Goal: Find specific page/section: Find specific page/section

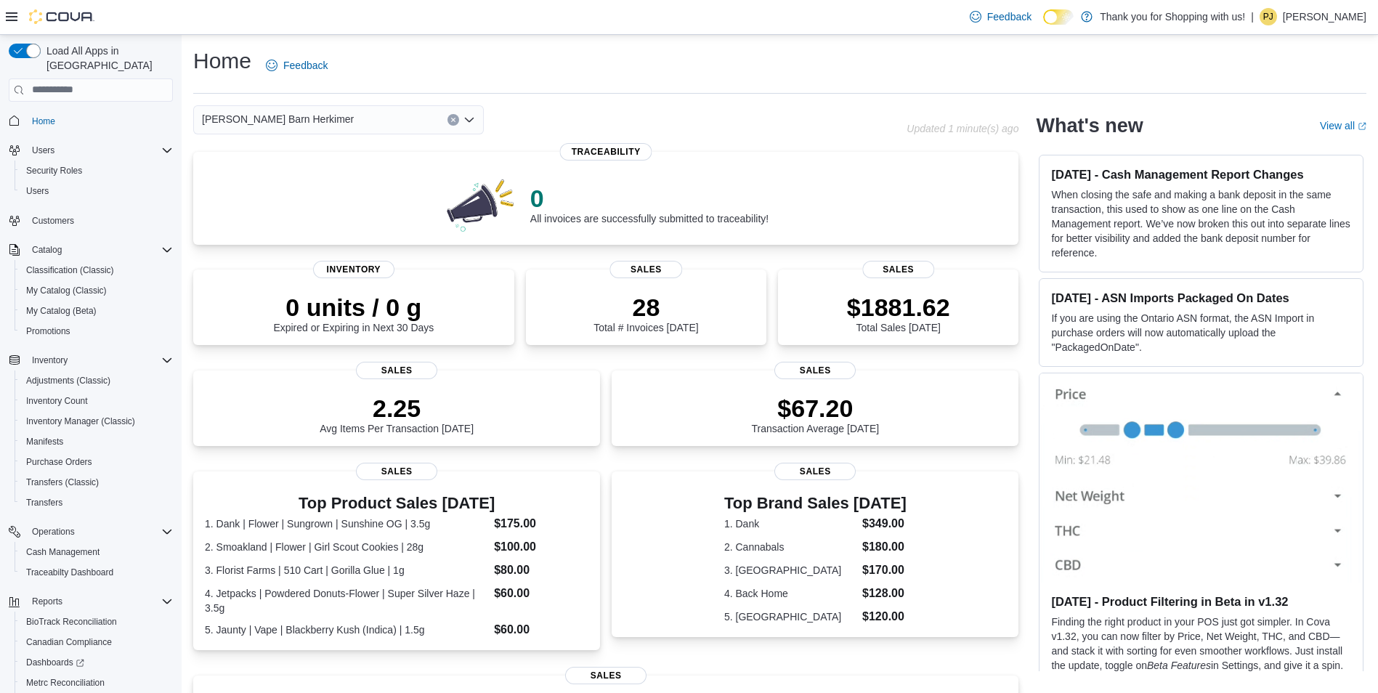
click at [385, 117] on div "[PERSON_NAME] Barn Herkimer" at bounding box center [338, 119] width 290 height 29
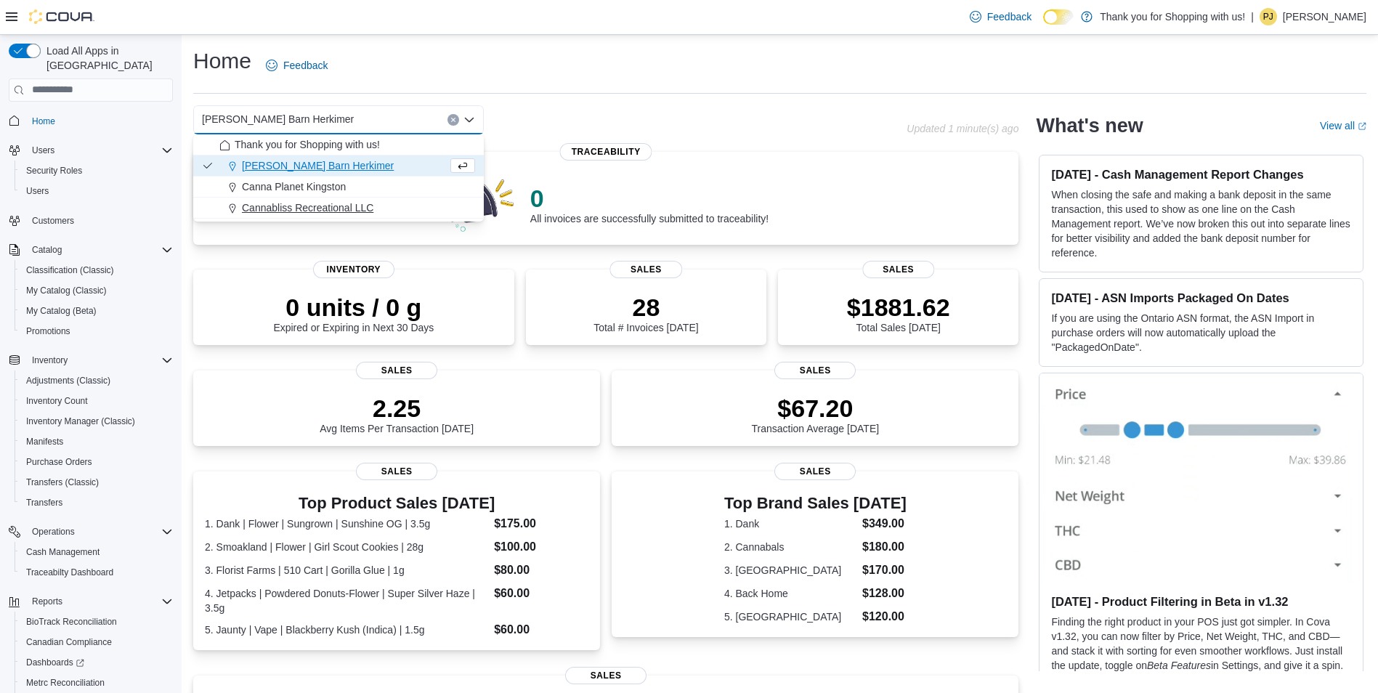
click at [346, 200] on button "Cannabliss Recreational LLC" at bounding box center [338, 208] width 290 height 21
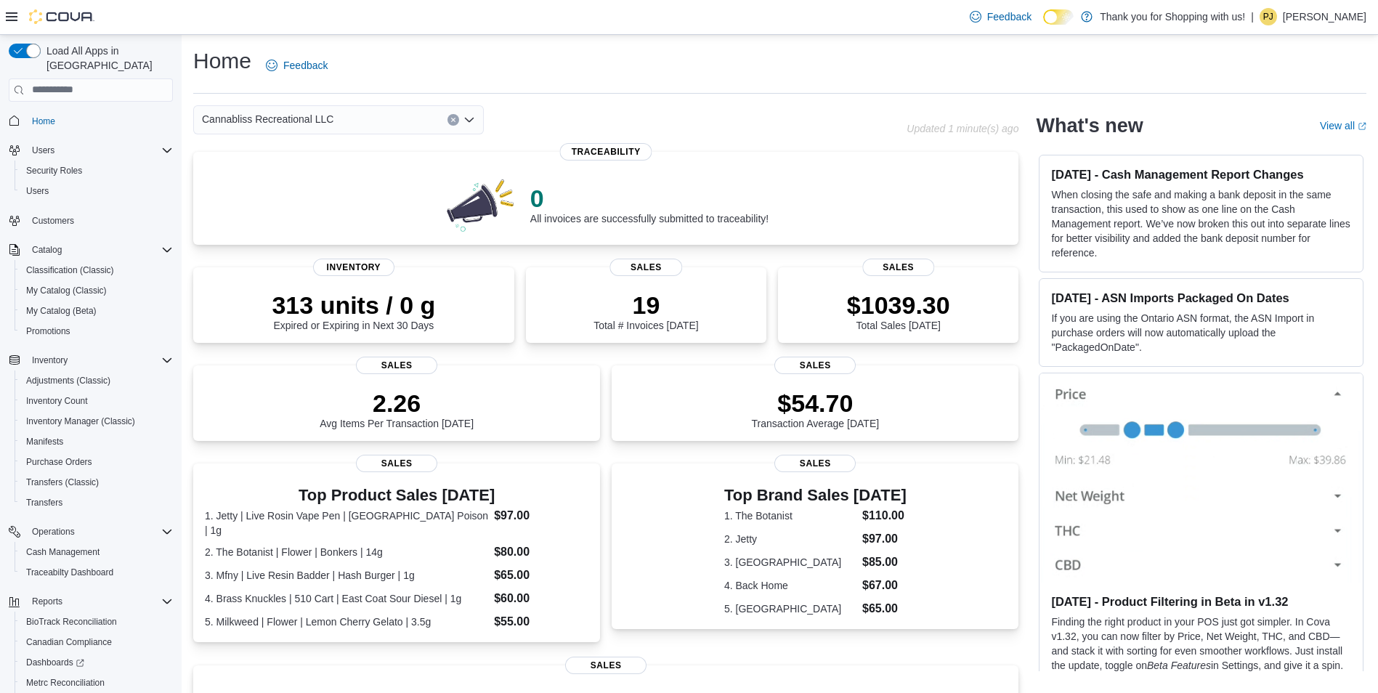
click at [387, 122] on div "Cannabliss Recreational LLC" at bounding box center [338, 119] width 290 height 29
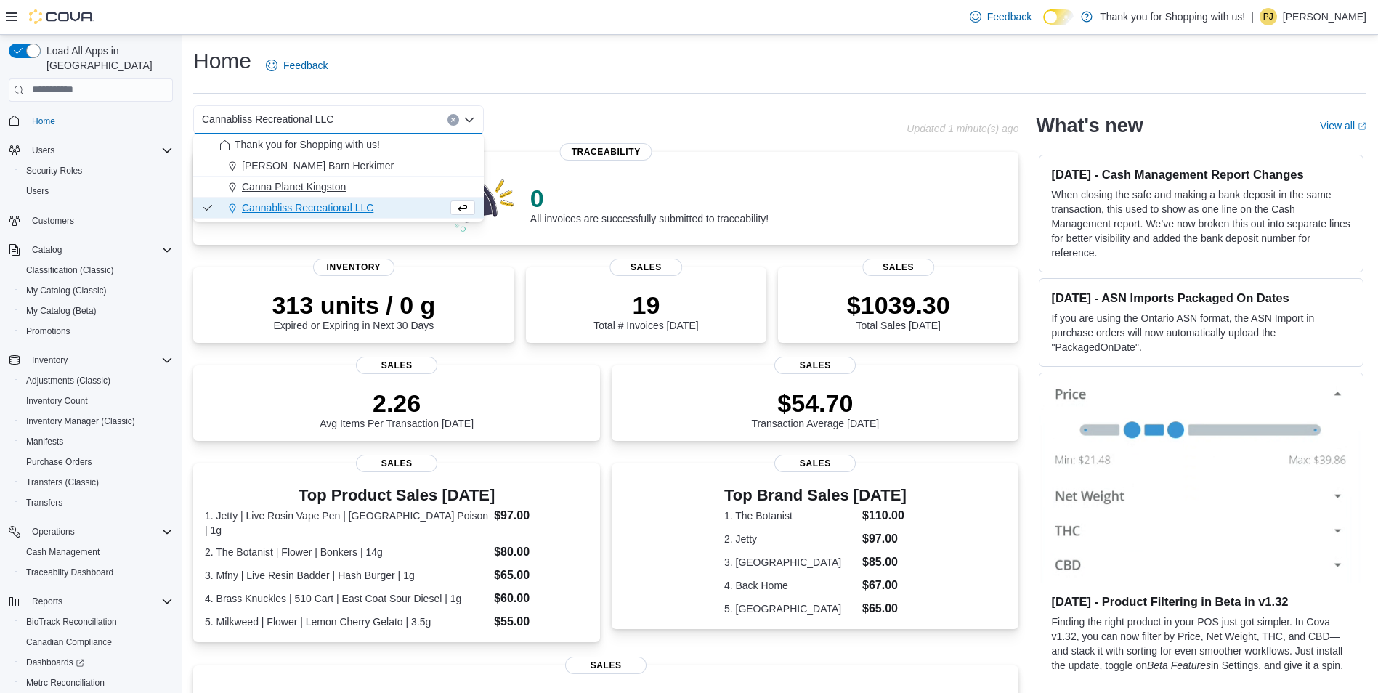
click at [340, 184] on span "Canna Planet Kingston" at bounding box center [294, 186] width 104 height 15
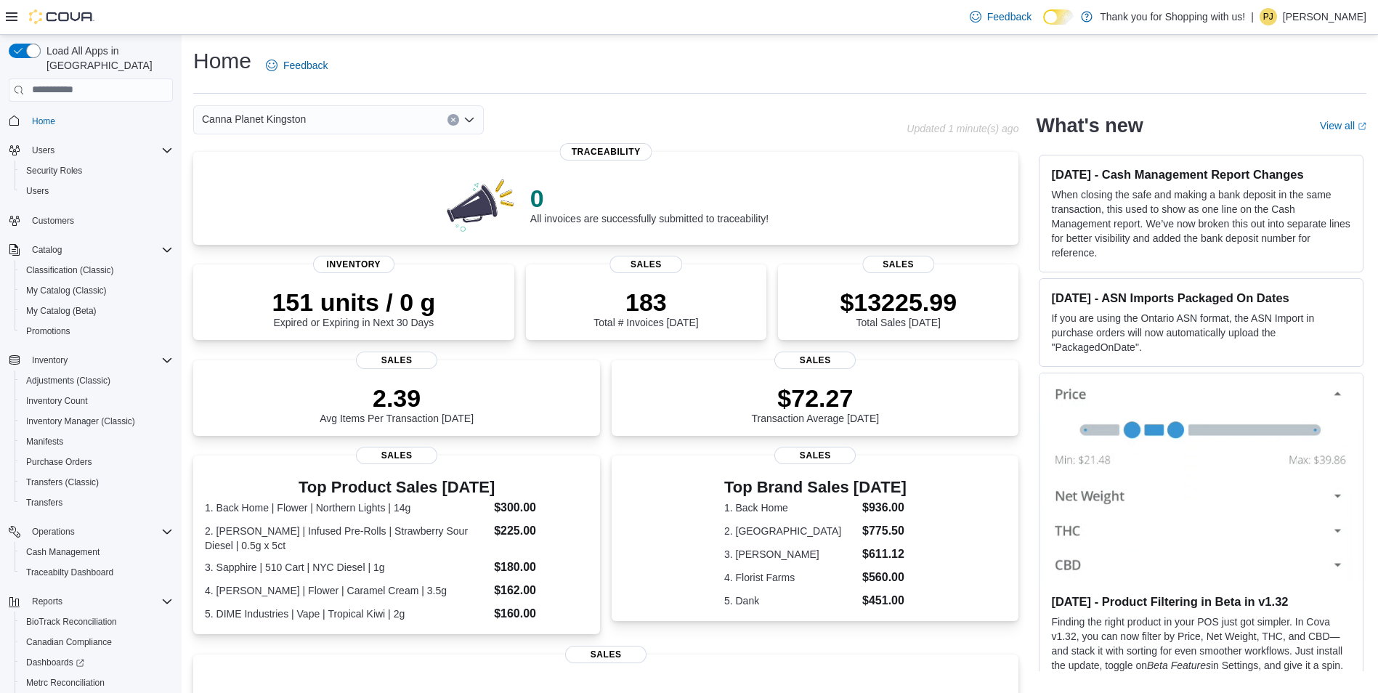
click at [343, 123] on div "Canna Planet Kingston Combo box. Selected. Canna Planet Kingston. Press Backspa…" at bounding box center [338, 119] width 290 height 29
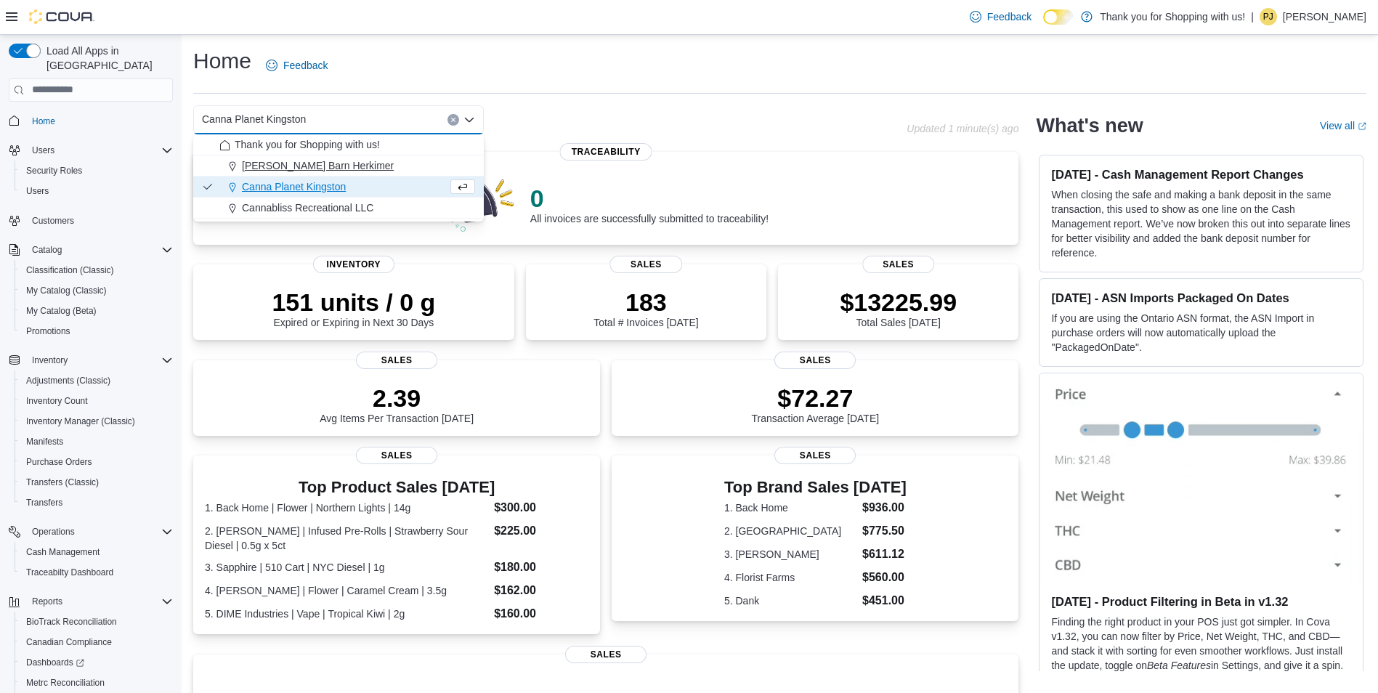
click at [325, 171] on span "[PERSON_NAME] Barn Herkimer" at bounding box center [318, 165] width 152 height 15
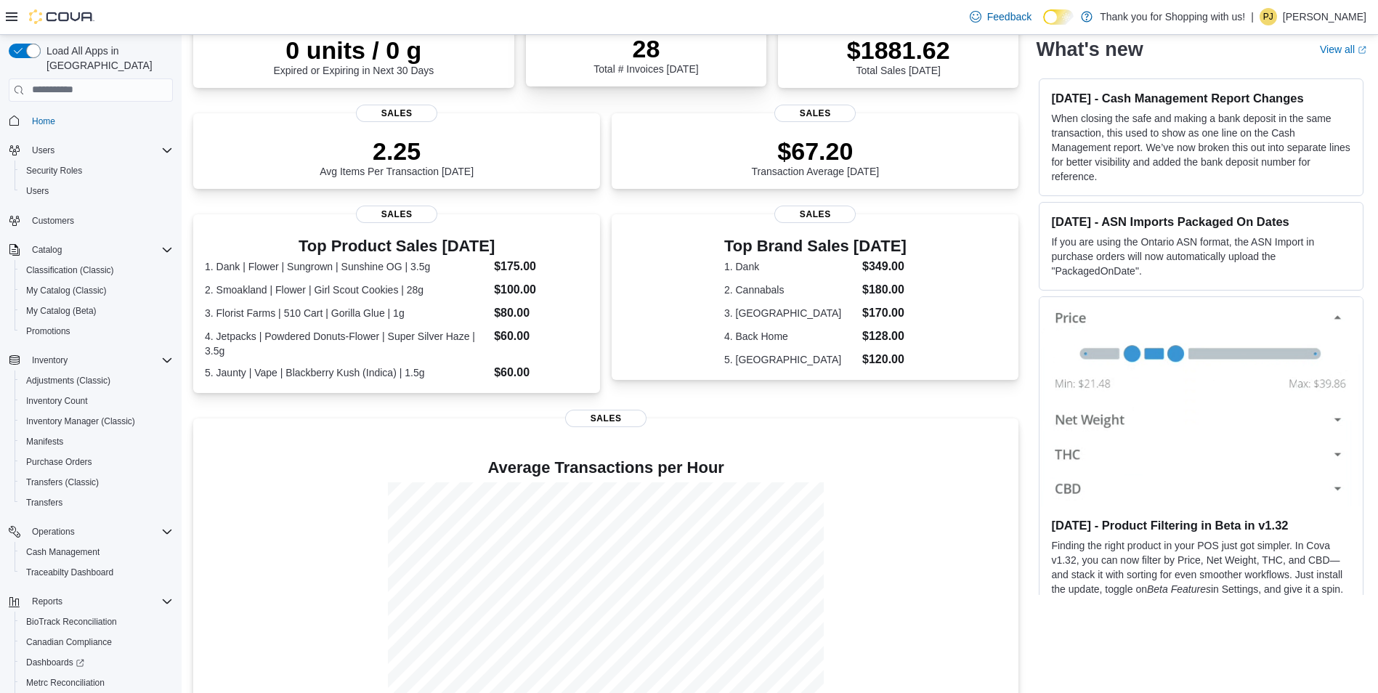
scroll to position [296, 0]
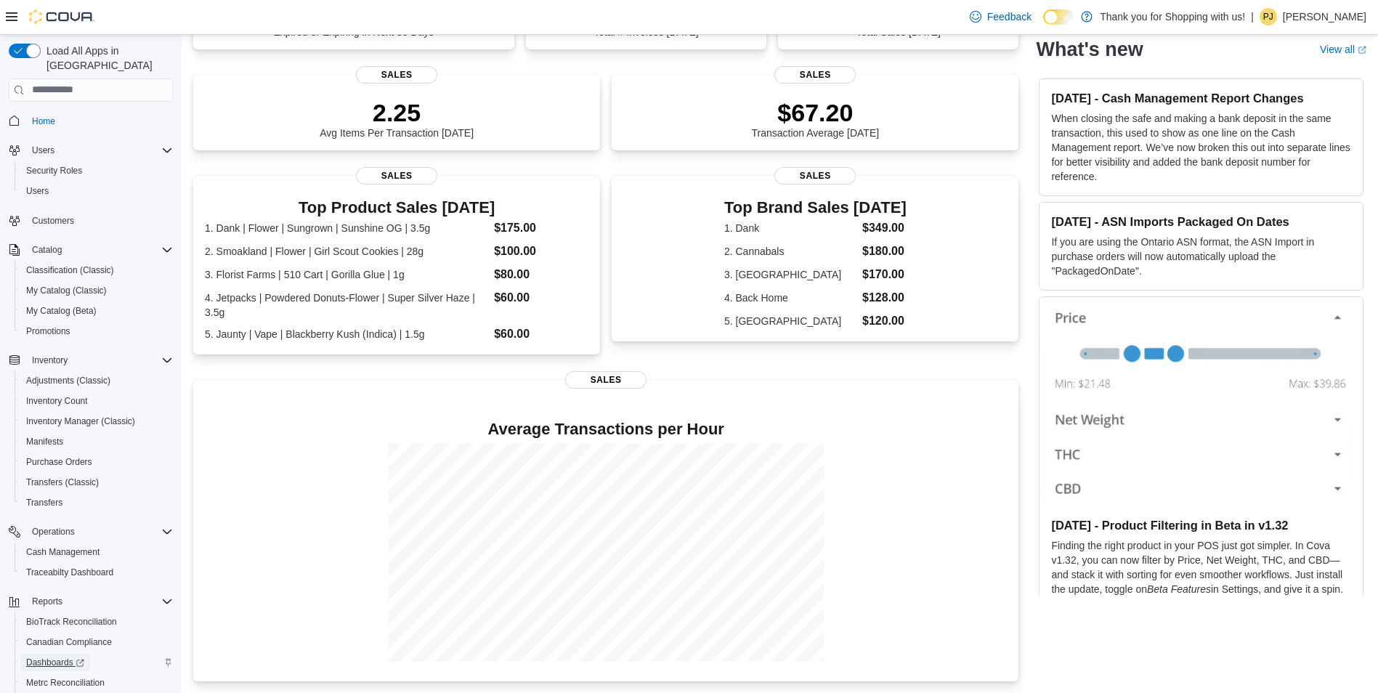
click at [52, 656] on span "Dashboards" at bounding box center [55, 662] width 58 height 12
